Goal: Task Accomplishment & Management: Complete application form

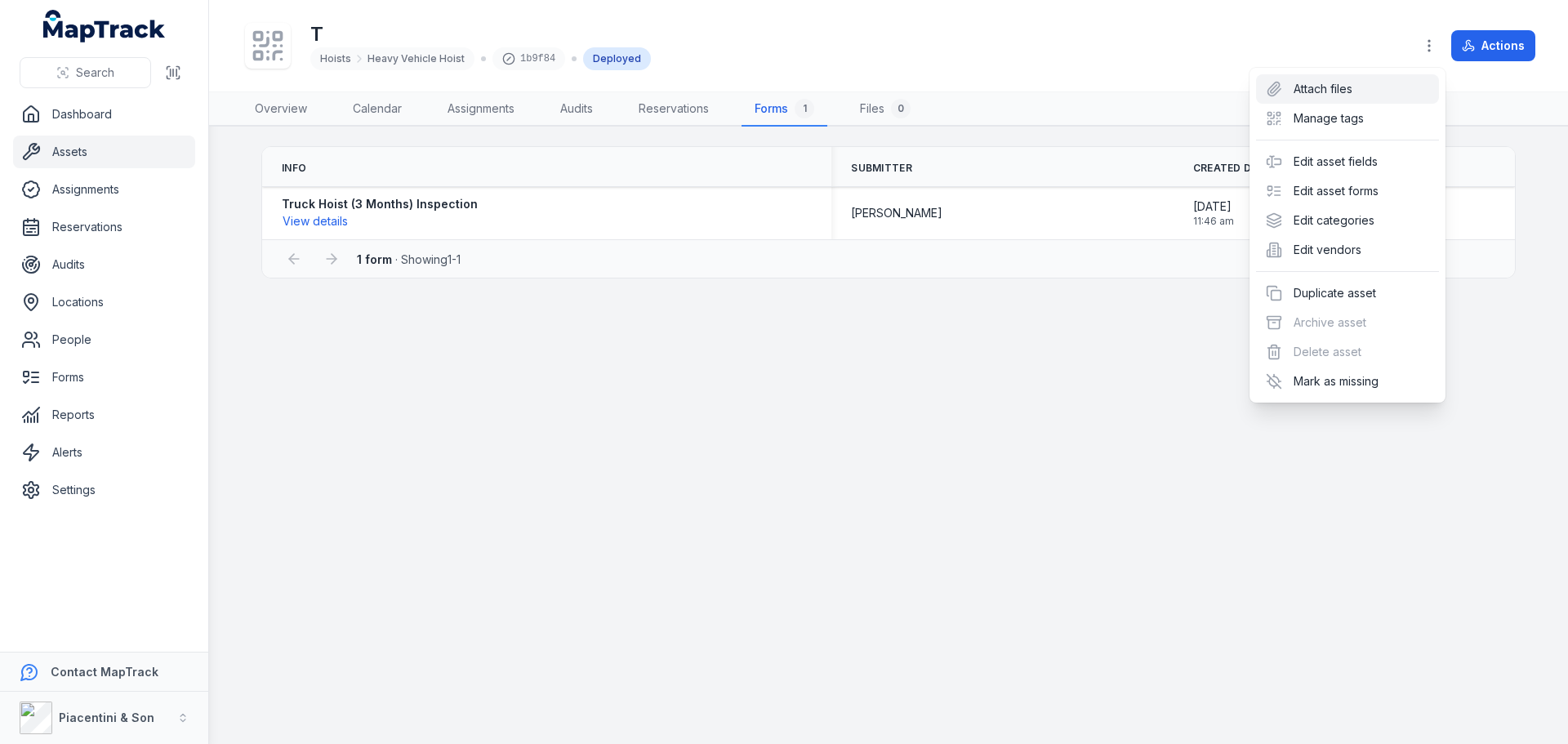
click at [1518, 51] on div "Actions" at bounding box center [1475, 45] width 122 height 31
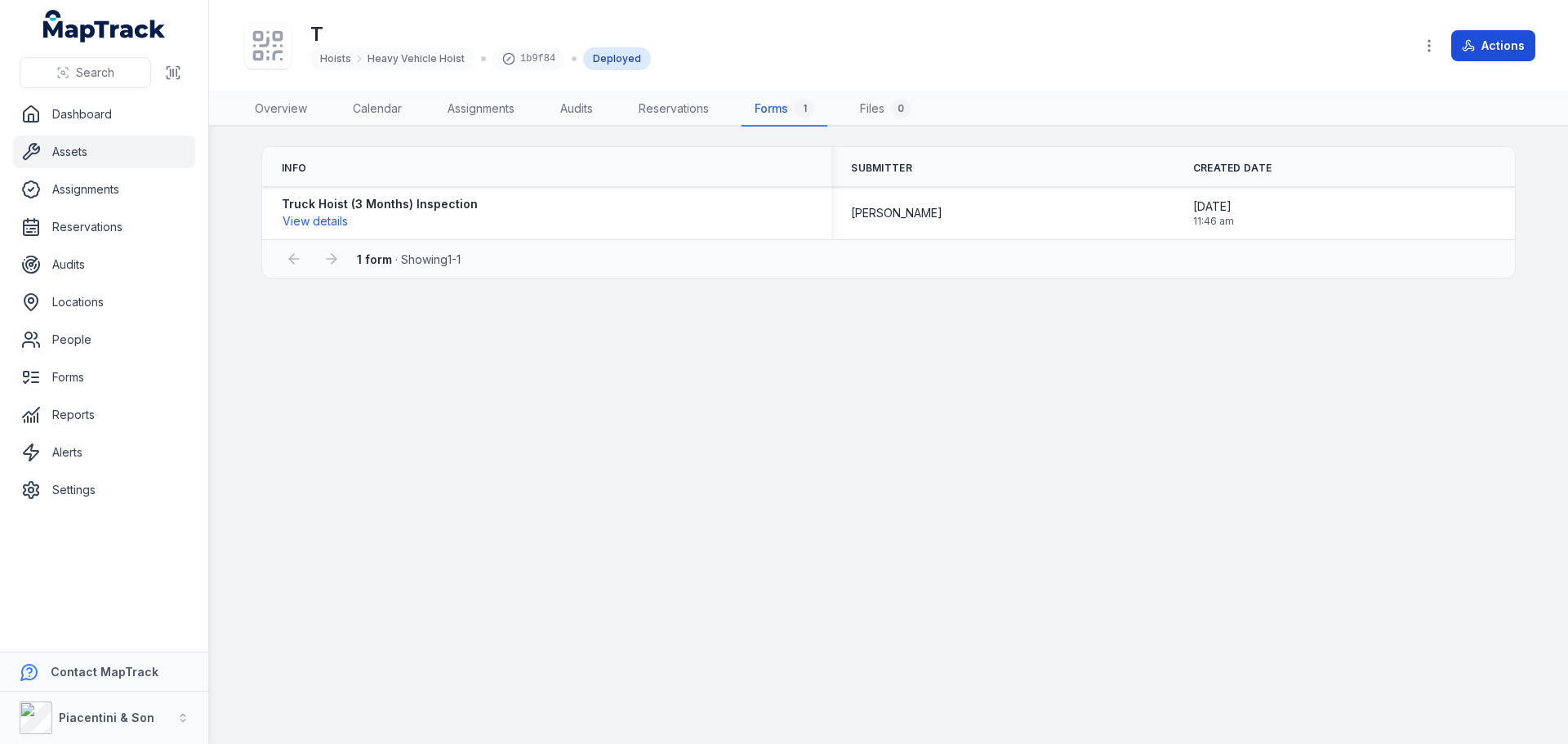
click at [1501, 46] on button "Actions" at bounding box center [1494, 45] width 84 height 31
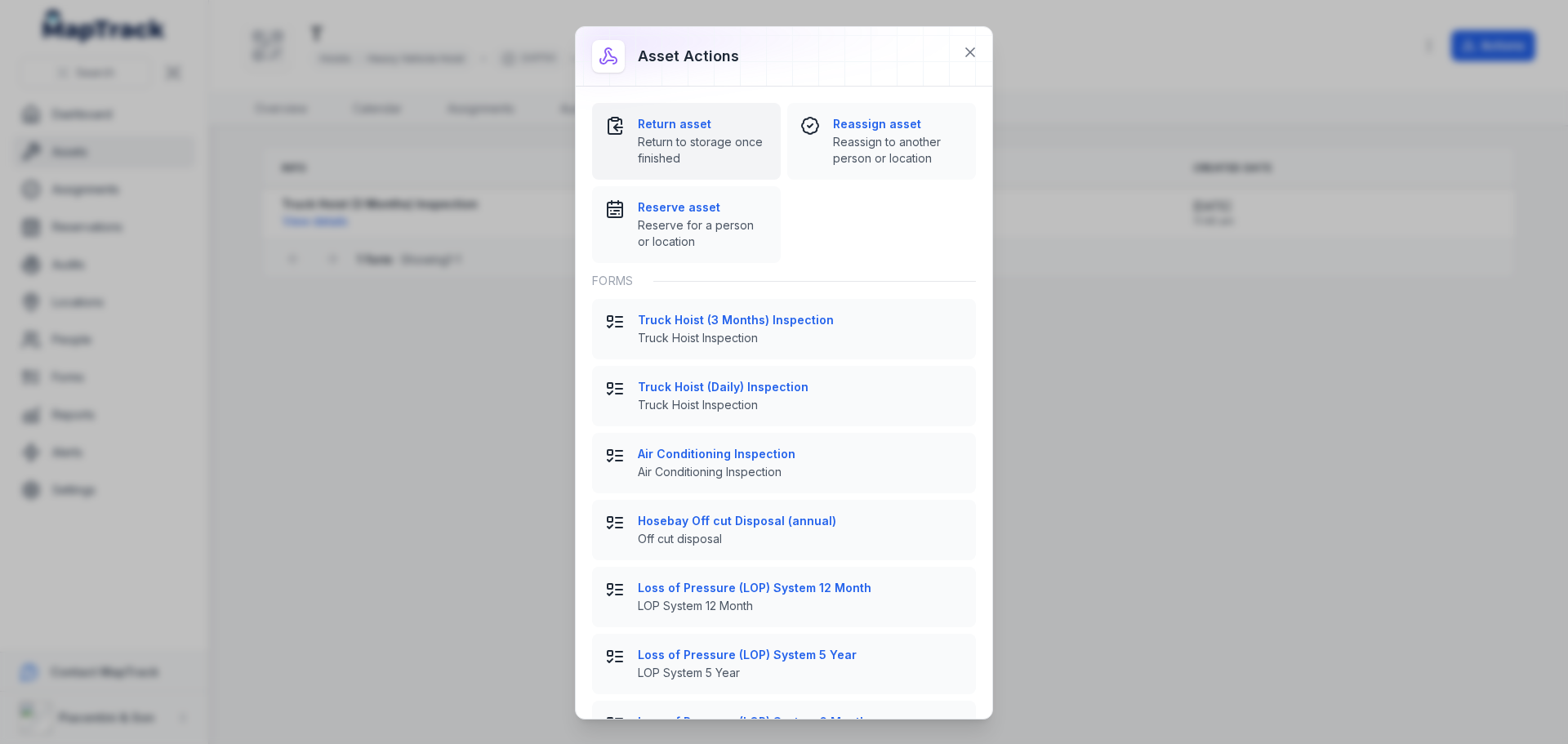
click at [720, 136] on span "Return to storage once finished" at bounding box center [703, 150] width 129 height 33
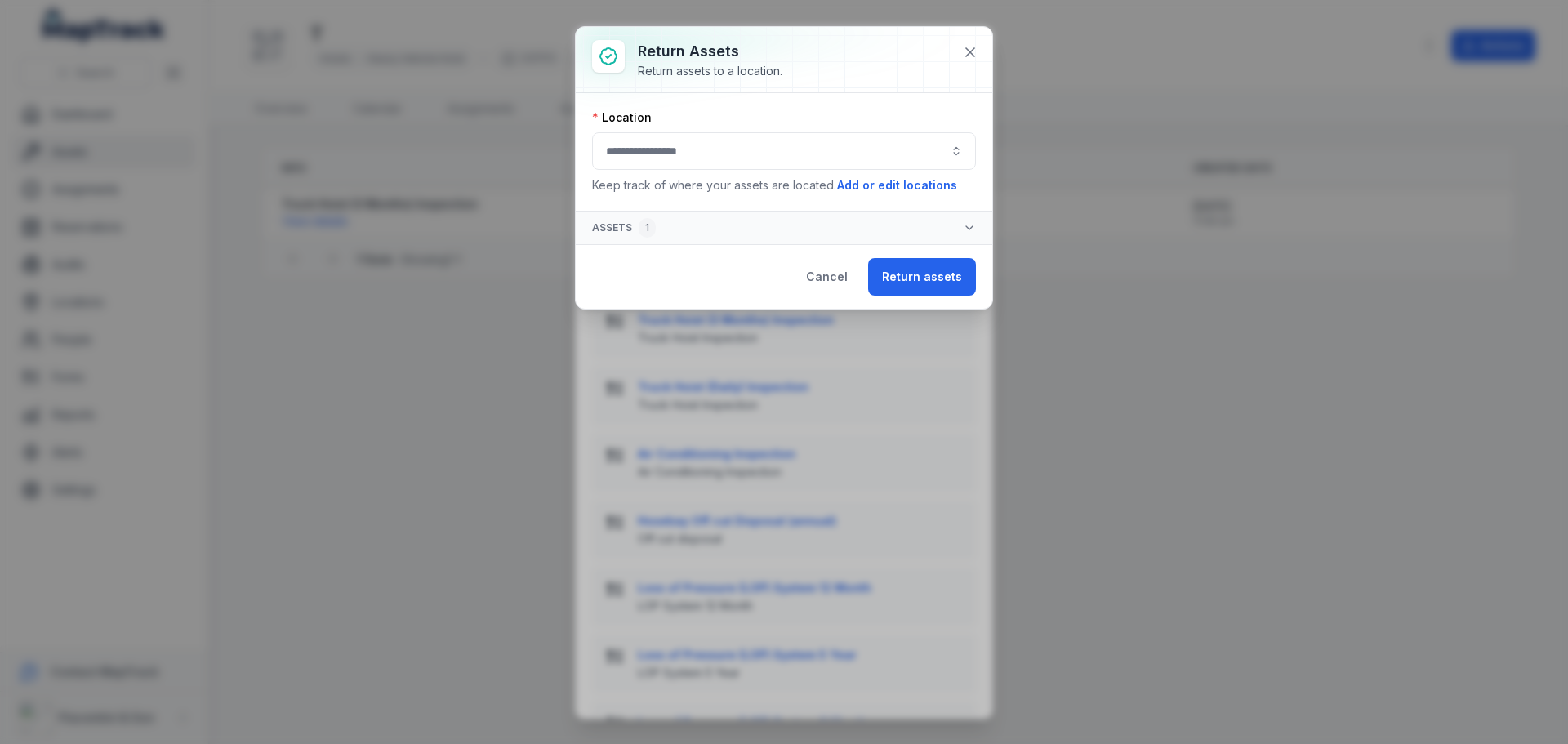
drag, startPoint x: 720, startPoint y: 136, endPoint x: 689, endPoint y: 155, distance: 36.4
click at [697, 160] on button "button" at bounding box center [784, 151] width 384 height 38
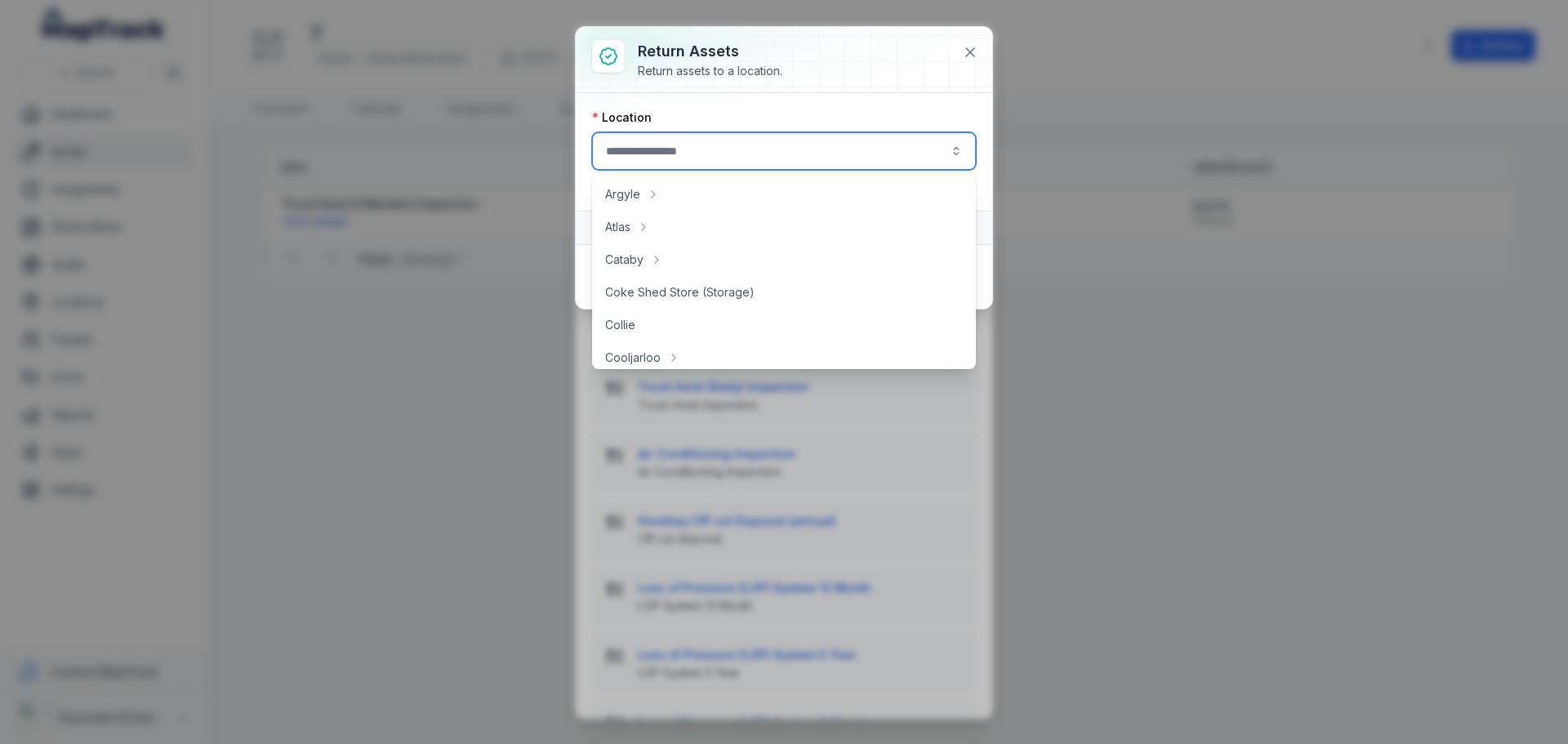
click at [687, 155] on button "button" at bounding box center [784, 151] width 384 height 38
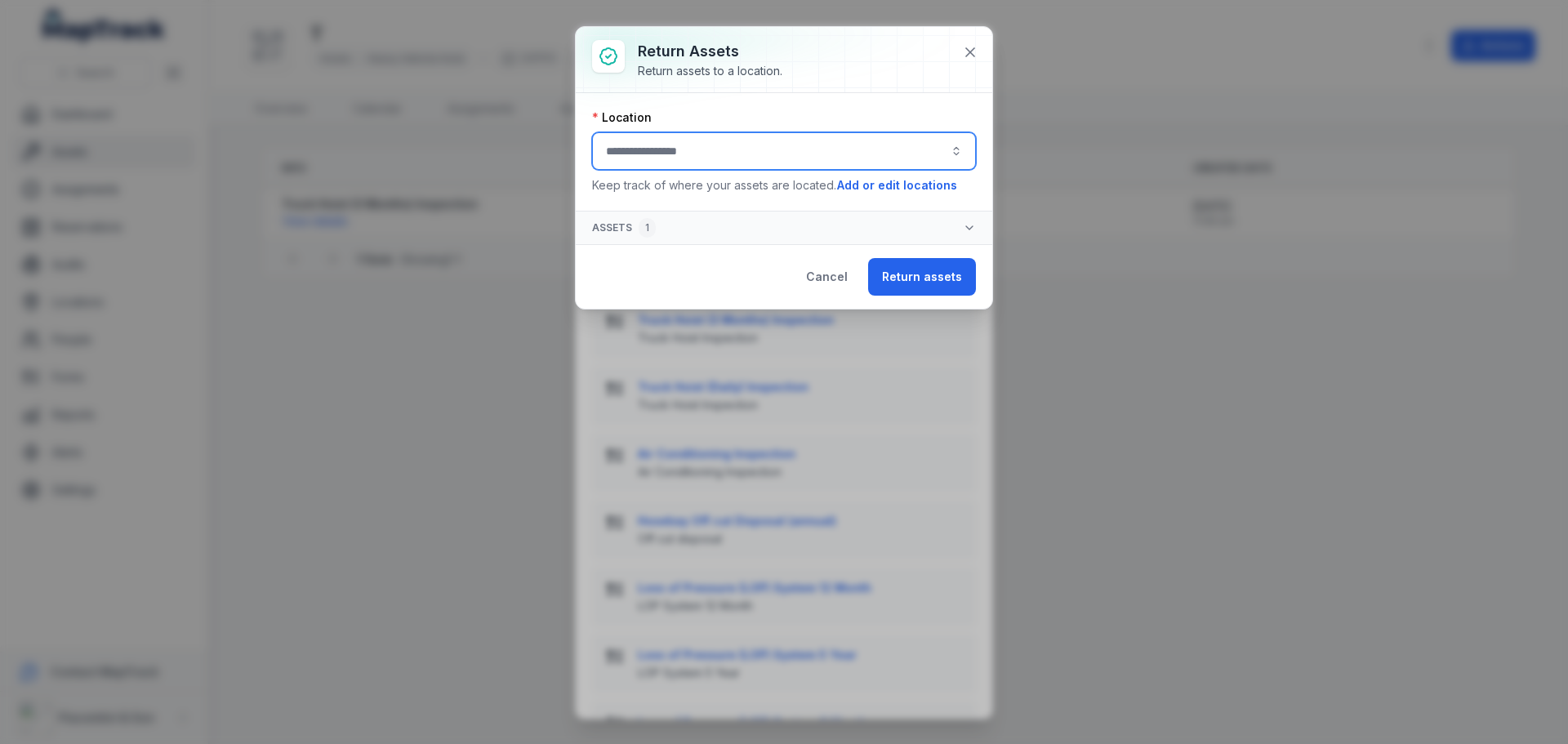
click at [668, 158] on button "button" at bounding box center [784, 151] width 384 height 38
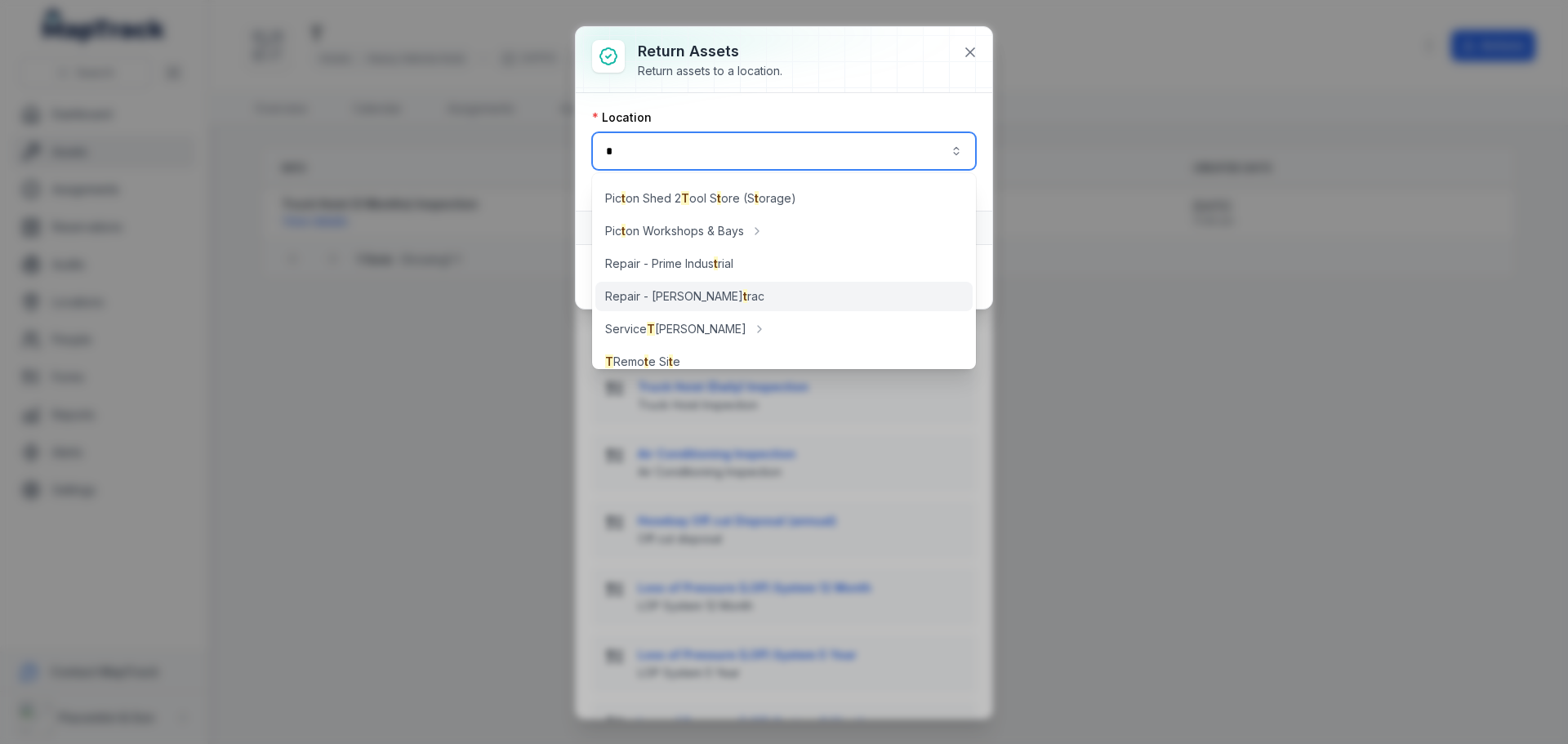
scroll to position [304, 0]
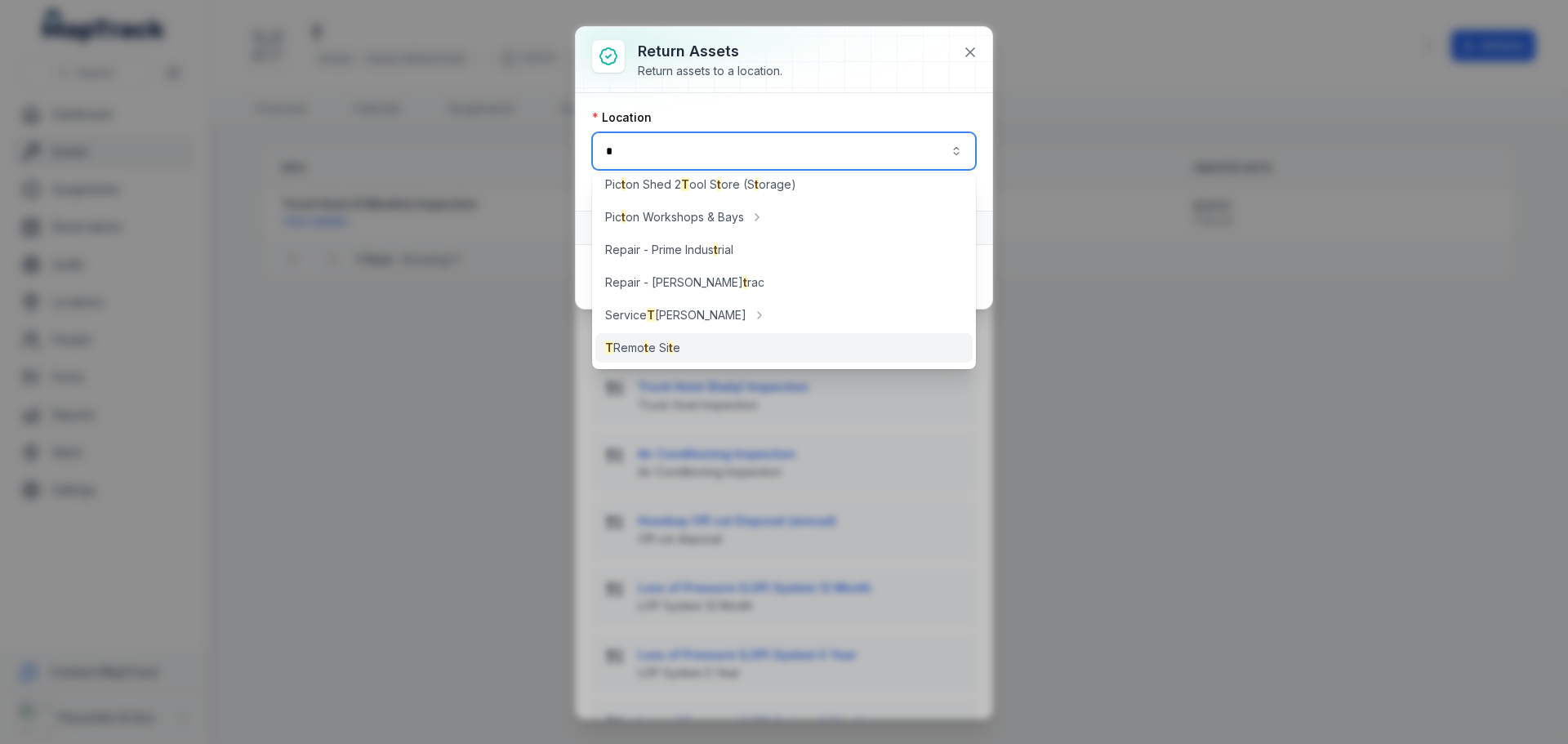
type input "*"
click at [658, 353] on span "T Remo t e Si t e" at bounding box center [643, 347] width 75 height 16
type input "**********"
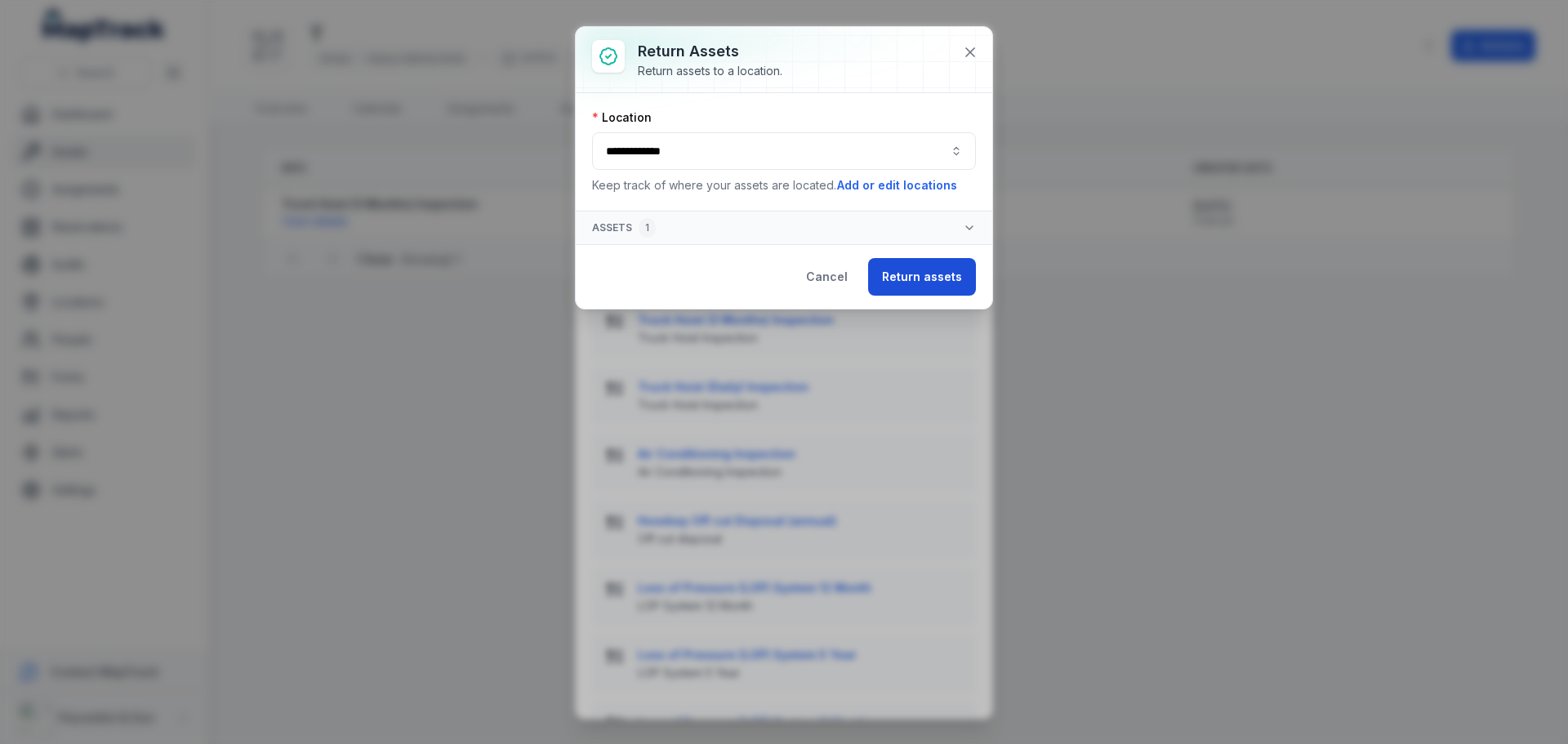
click at [914, 270] on button "Return assets" at bounding box center [921, 277] width 108 height 38
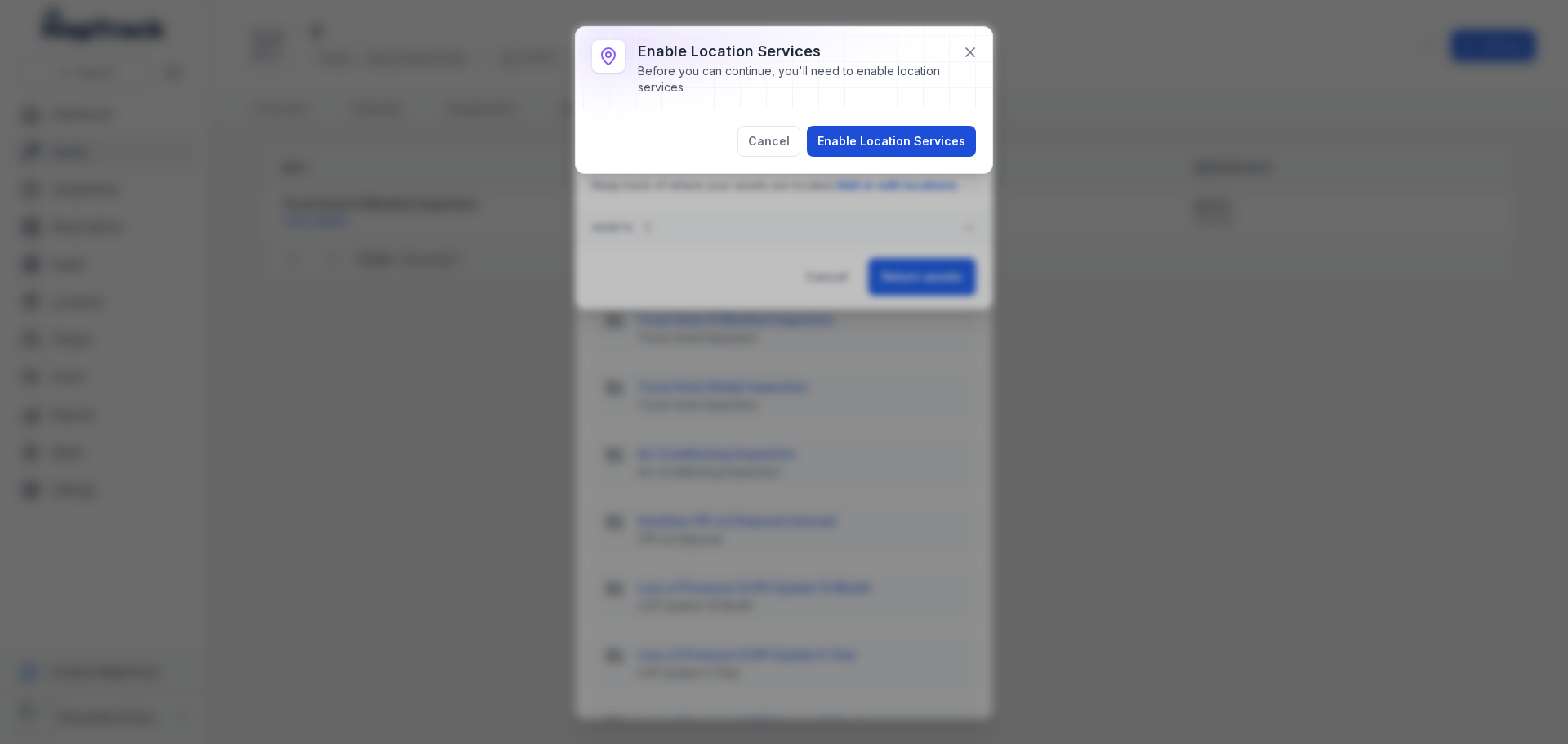
click at [919, 138] on button "Enable Location Services" at bounding box center [891, 141] width 169 height 31
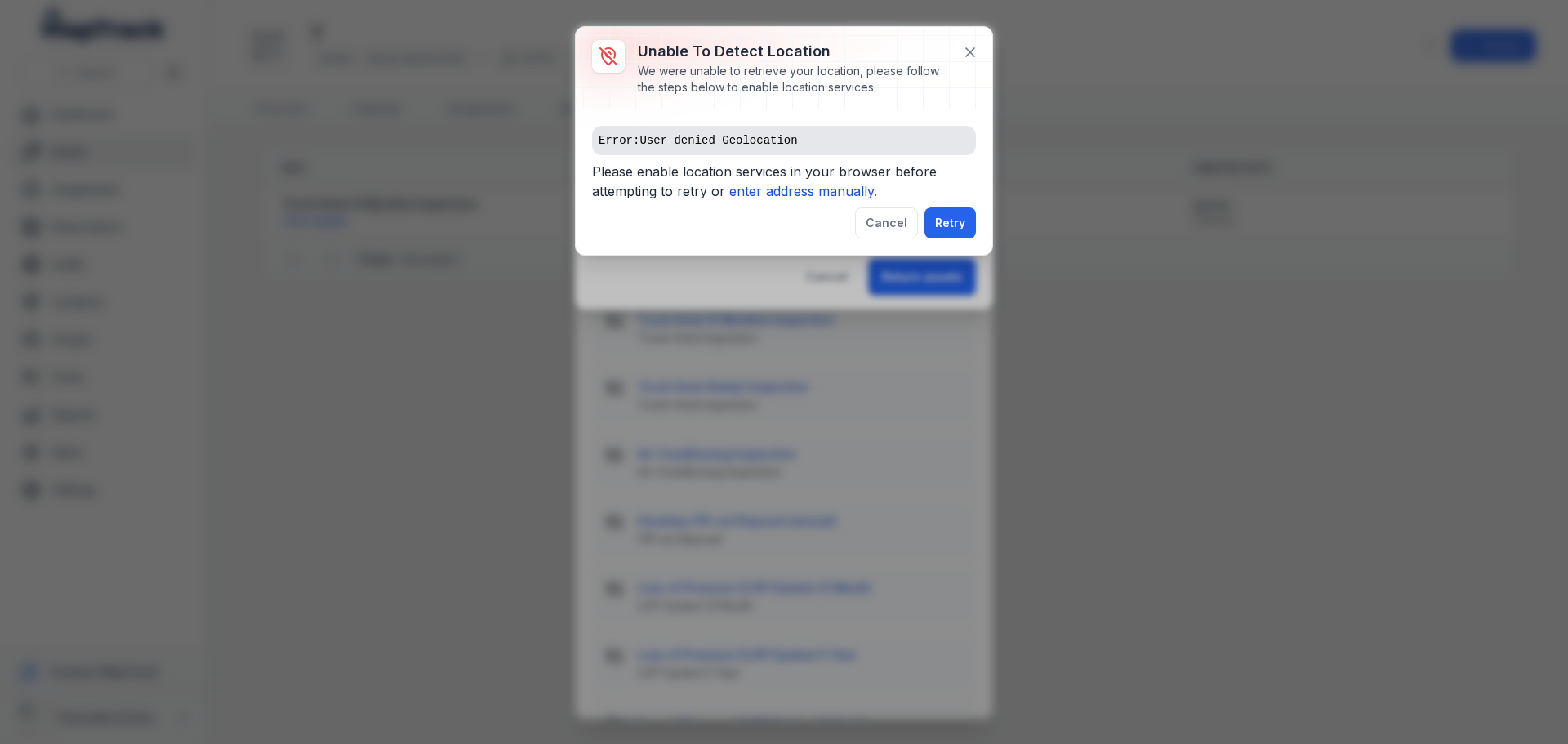
click at [712, 130] on pre "Error: User denied Geolocation" at bounding box center [784, 140] width 384 height 29
click at [820, 202] on span "Please enable location services in your browser before attempting to retry or e…" at bounding box center [784, 184] width 384 height 46
click at [824, 186] on icon "enter address manually." at bounding box center [803, 190] width 148 height 16
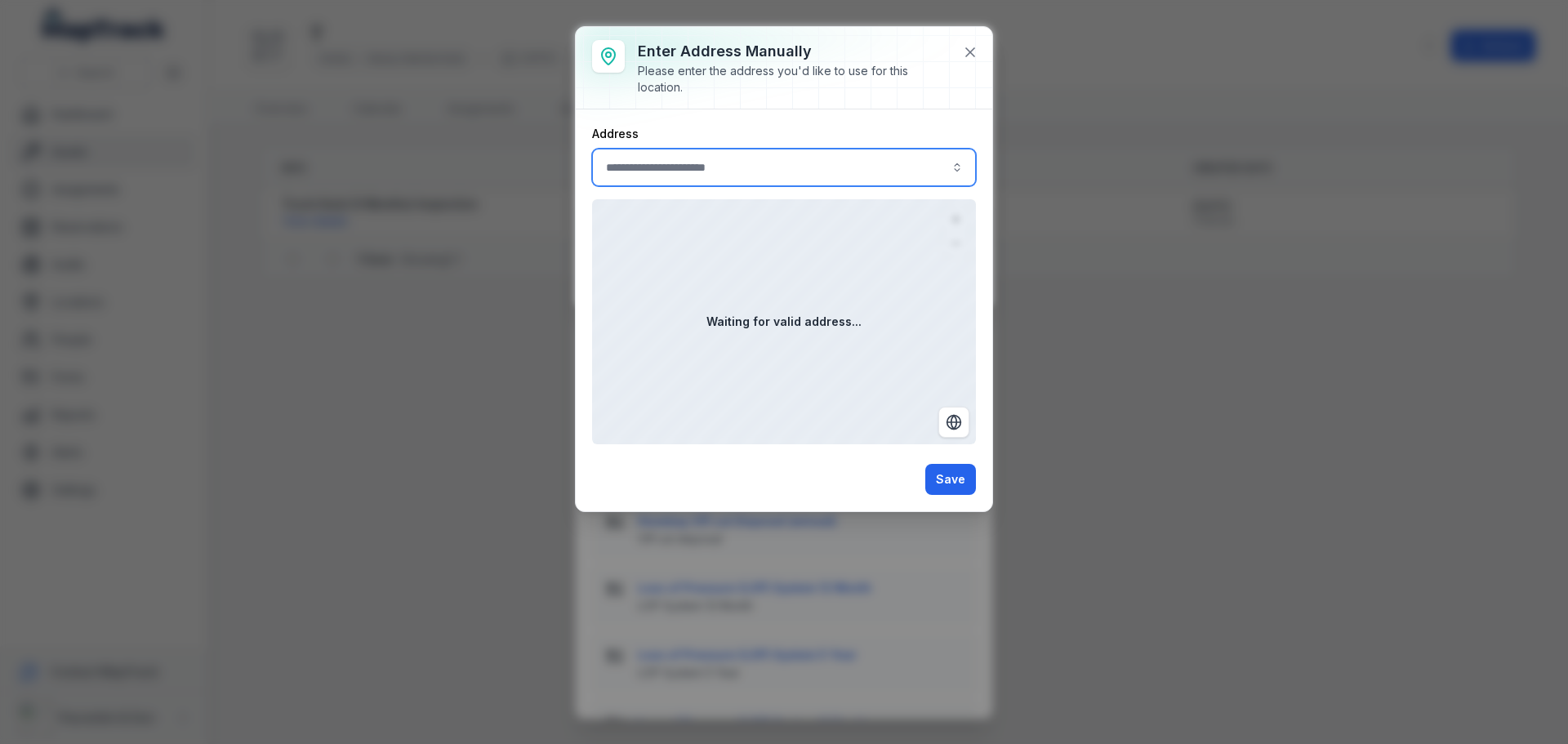
click at [678, 168] on input ":r5o:-form-item-label" at bounding box center [784, 167] width 384 height 38
type input "**********"
click at [709, 203] on div "[STREET_ADDRESS]" at bounding box center [784, 211] width 375 height 29
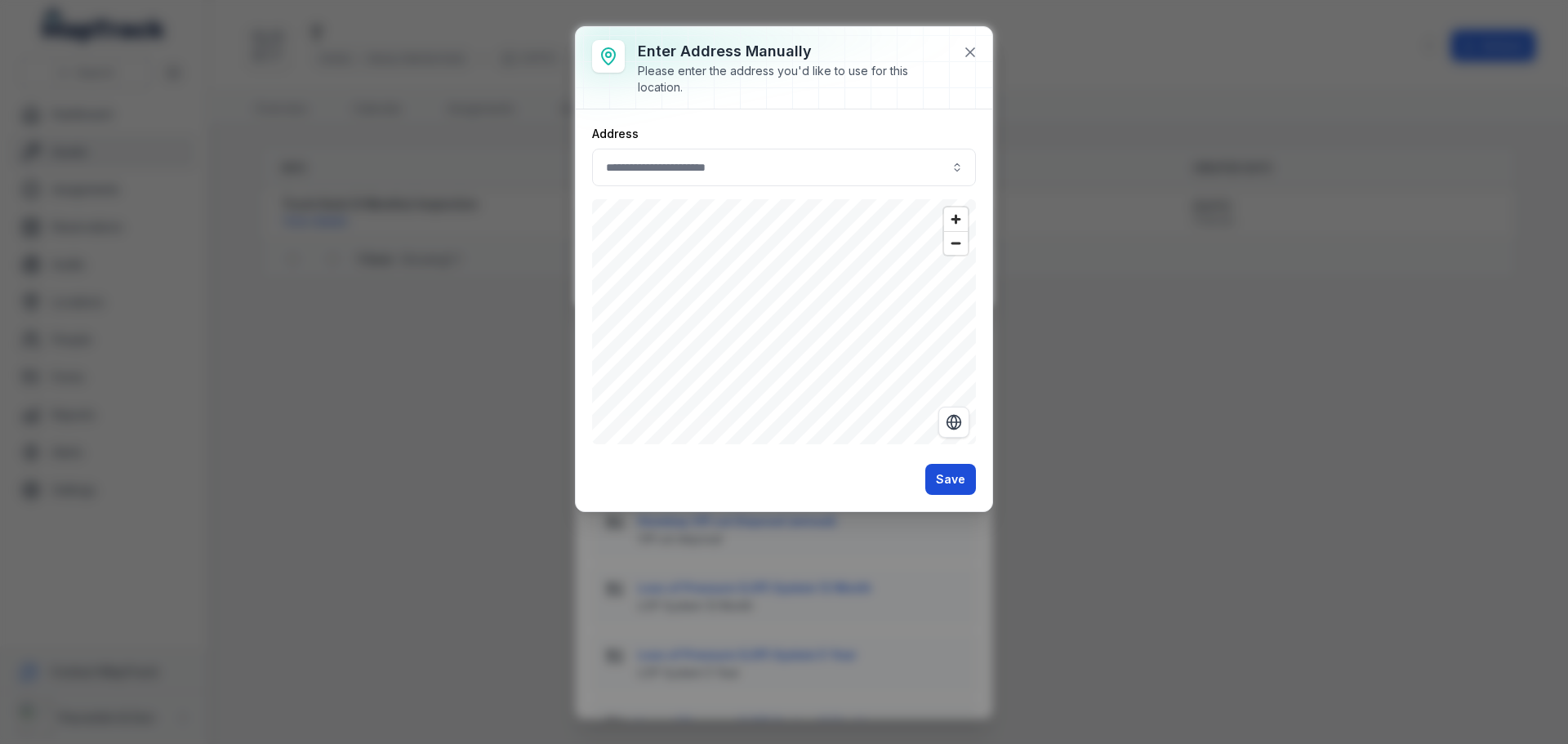
click at [955, 486] on button "Save" at bounding box center [951, 478] width 51 height 31
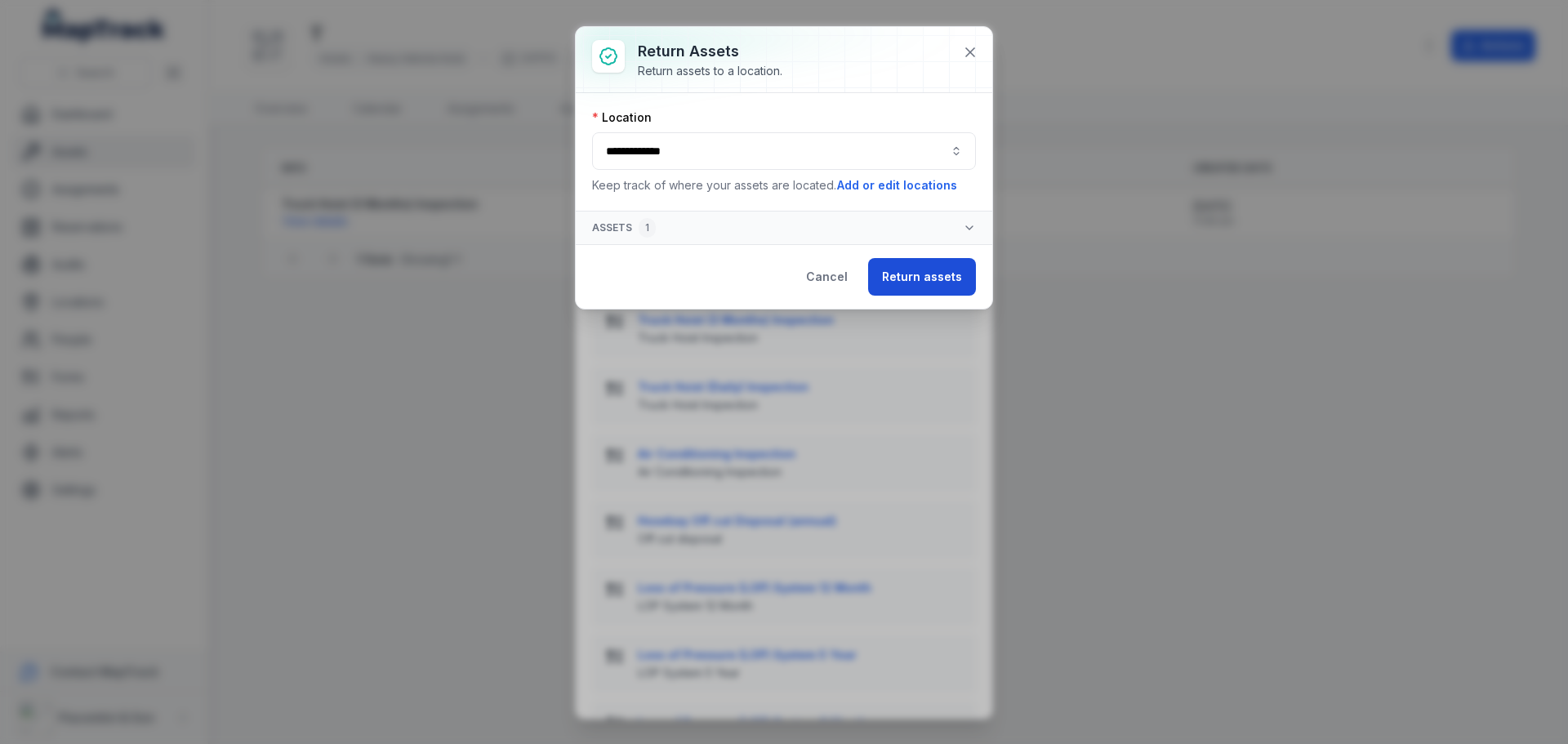
click at [915, 271] on button "Return assets" at bounding box center [921, 277] width 108 height 38
